Goal: Information Seeking & Learning: Find specific fact

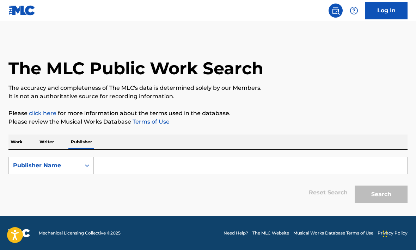
click at [19, 141] on p "Work" at bounding box center [16, 142] width 16 height 15
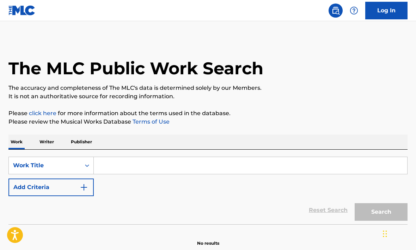
click at [180, 163] on input "Search Form" at bounding box center [251, 165] width 314 height 17
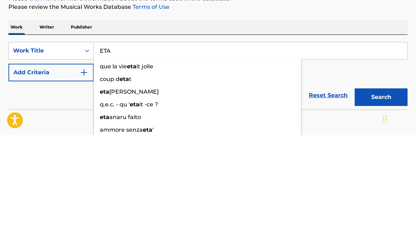
type input "ETA"
click at [82, 183] on img "Search Form" at bounding box center [84, 187] width 8 height 8
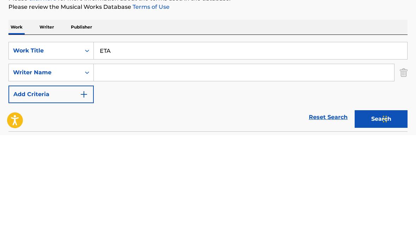
scroll to position [34, 0]
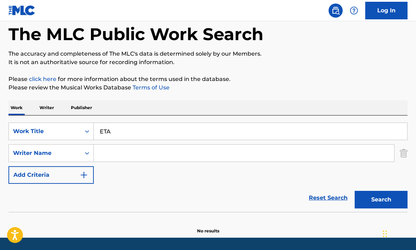
click at [160, 157] on input "Search Form" at bounding box center [244, 153] width 301 height 17
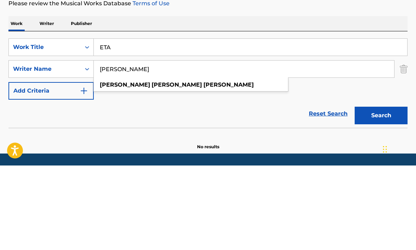
click at [163, 145] on input "[PERSON_NAME]" at bounding box center [244, 153] width 301 height 17
click at [161, 163] on div "[PERSON_NAME]" at bounding box center [191, 169] width 194 height 13
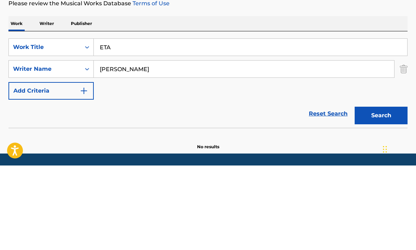
click at [381, 192] on button "Search" at bounding box center [381, 201] width 53 height 18
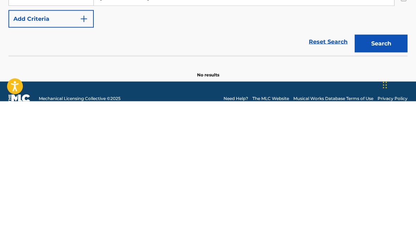
scroll to position [42, 0]
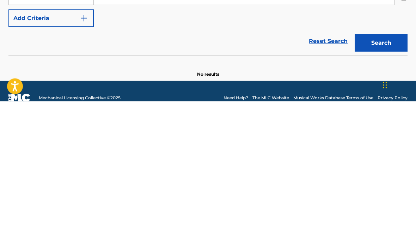
click at [382, 183] on button "Search" at bounding box center [381, 192] width 53 height 18
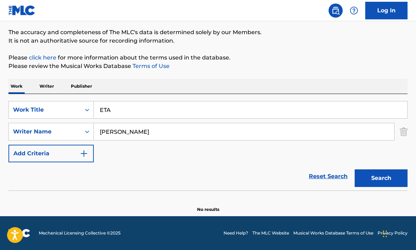
scroll to position [56, 0]
click at [382, 179] on button "Search" at bounding box center [381, 179] width 53 height 18
click at [165, 131] on input "[PERSON_NAME]" at bounding box center [244, 131] width 301 height 17
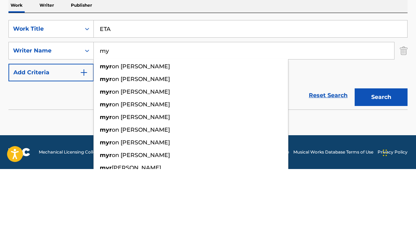
type input "m"
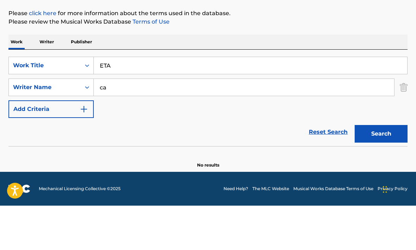
type input "c"
type input "A"
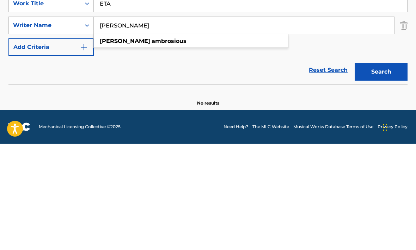
click at [386, 170] on button "Search" at bounding box center [381, 179] width 53 height 18
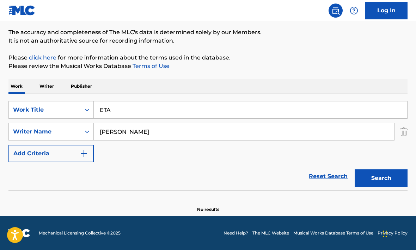
click at [173, 130] on input "[PERSON_NAME]" at bounding box center [244, 131] width 301 height 17
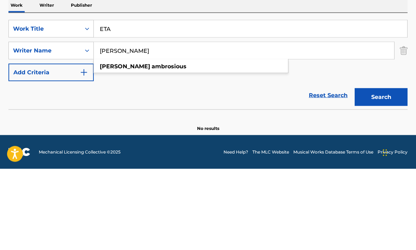
click at [171, 123] on input "[PERSON_NAME]" at bounding box center [244, 131] width 301 height 17
click at [170, 123] on input "[PERSON_NAME]" at bounding box center [244, 131] width 301 height 17
click at [175, 123] on input "[PERSON_NAME]" at bounding box center [244, 131] width 301 height 17
click at [174, 123] on input "[PERSON_NAME]" at bounding box center [244, 131] width 301 height 17
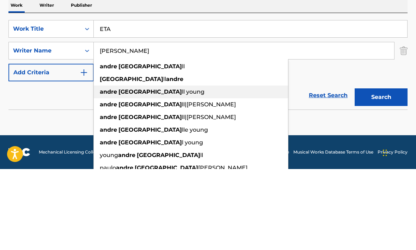
click at [161, 167] on div "andre rome ll young" at bounding box center [191, 173] width 194 height 13
type input "[PERSON_NAME]"
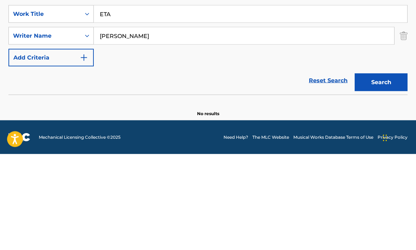
click at [378, 170] on button "Search" at bounding box center [381, 179] width 53 height 18
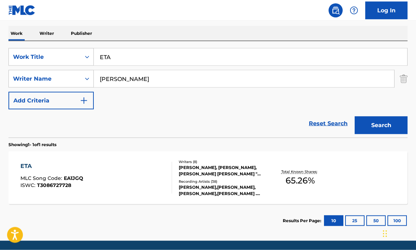
scroll to position [110, 0]
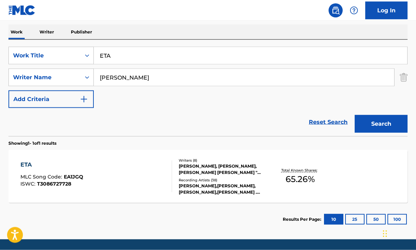
click at [72, 188] on div "ETA MLC Song Code : EA1JGQ ISWC : T3086727728" at bounding box center [51, 177] width 63 height 32
